Goal: Transaction & Acquisition: Purchase product/service

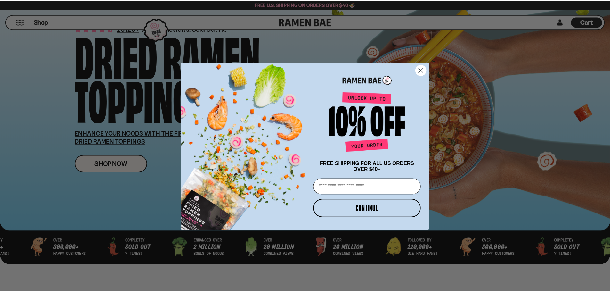
scroll to position [64, 0]
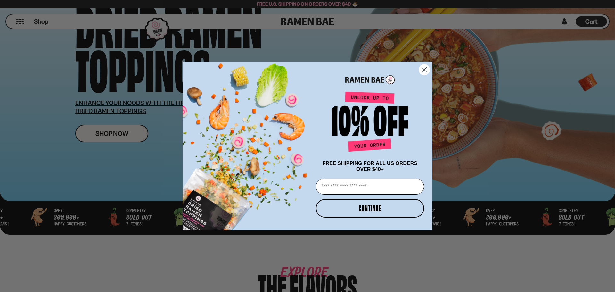
click at [423, 68] on circle "Close dialog" at bounding box center [424, 69] width 11 height 11
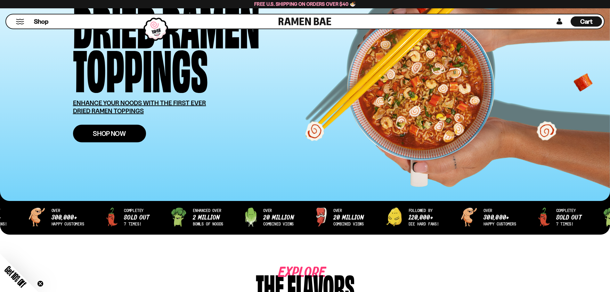
click at [99, 132] on span "Shop Now" at bounding box center [109, 133] width 33 height 7
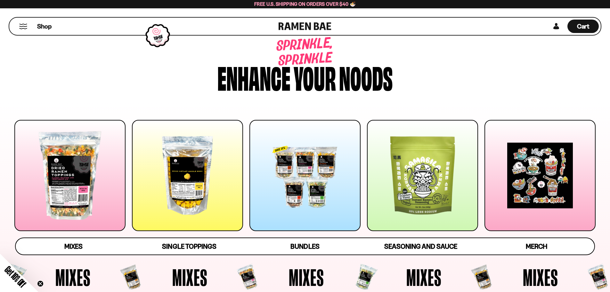
click at [70, 179] on div at bounding box center [69, 175] width 111 height 111
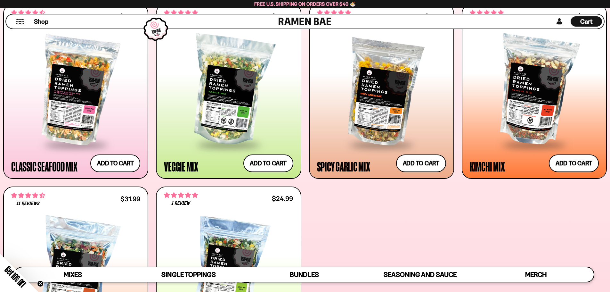
scroll to position [295, 0]
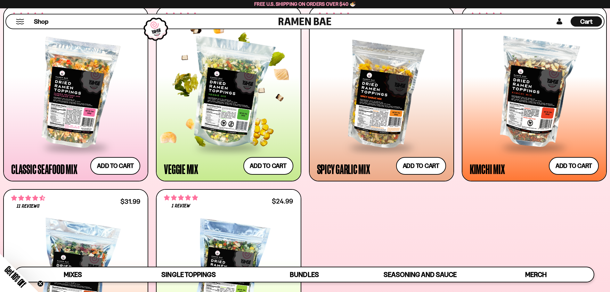
click at [228, 105] on div at bounding box center [228, 93] width 129 height 107
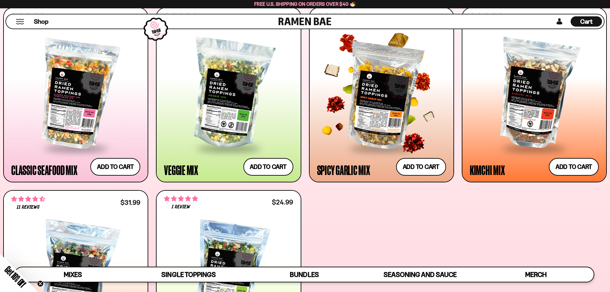
click at [386, 102] on div at bounding box center [381, 94] width 129 height 107
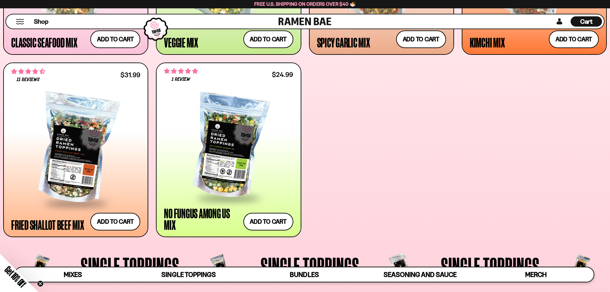
scroll to position [422, 0]
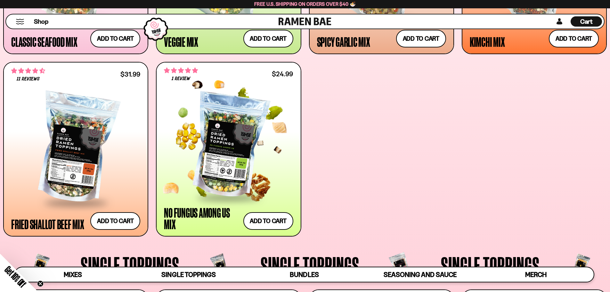
click at [233, 132] on div at bounding box center [228, 145] width 129 height 102
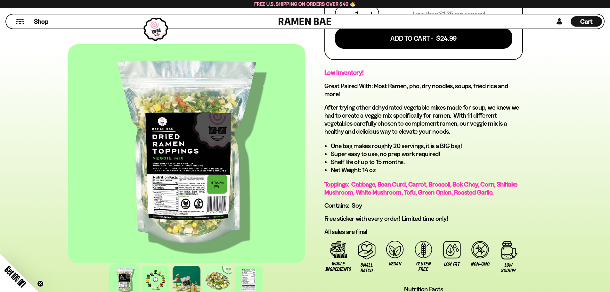
scroll to position [308, 0]
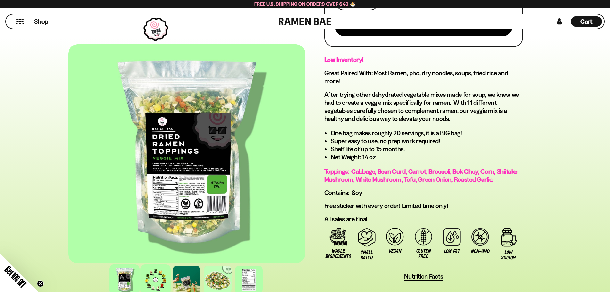
drag, startPoint x: 157, startPoint y: 272, endPoint x: 161, endPoint y: 271, distance: 4.2
click at [158, 272] on div at bounding box center [155, 279] width 30 height 30
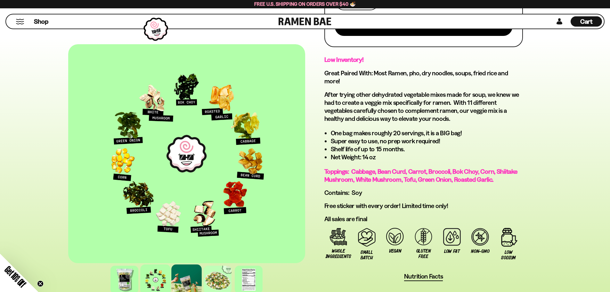
click at [184, 273] on div at bounding box center [186, 279] width 30 height 30
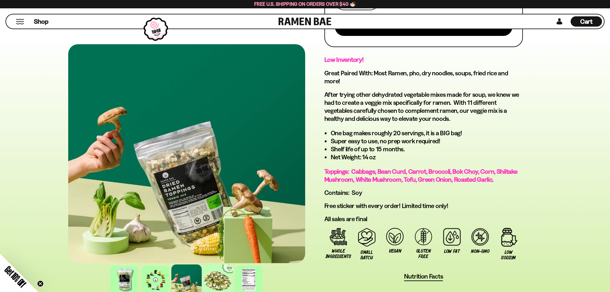
click at [215, 273] on div at bounding box center [217, 279] width 30 height 30
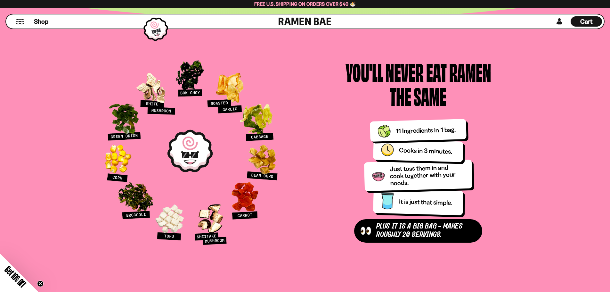
scroll to position [660, 0]
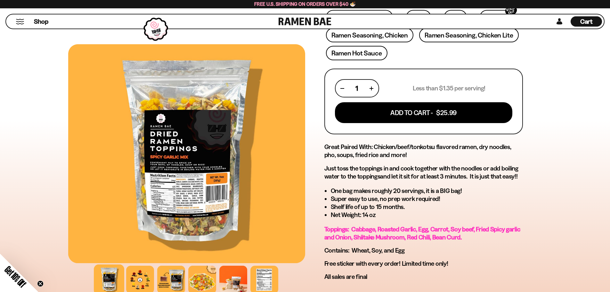
scroll to position [224, 0]
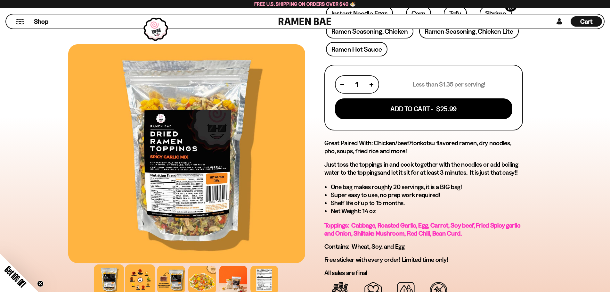
click at [142, 275] on div at bounding box center [140, 279] width 30 height 30
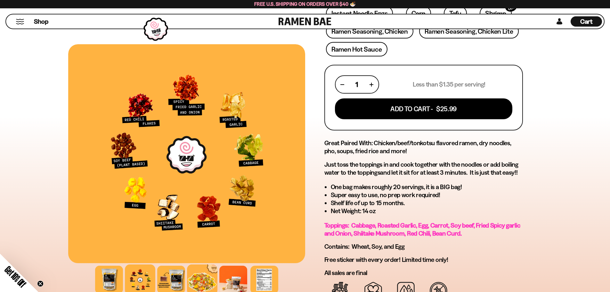
click at [202, 274] on div at bounding box center [202, 279] width 30 height 30
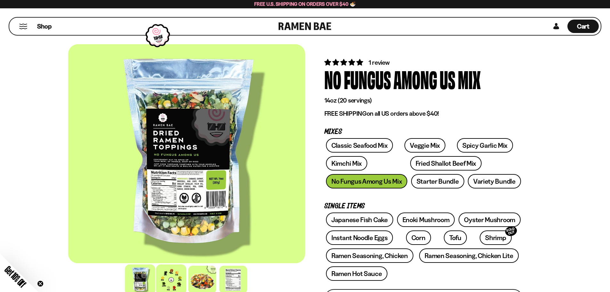
click at [173, 276] on div at bounding box center [171, 279] width 30 height 30
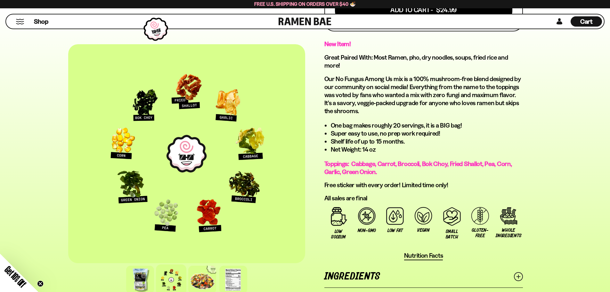
scroll to position [320, 0]
